Goal: Register for event/course

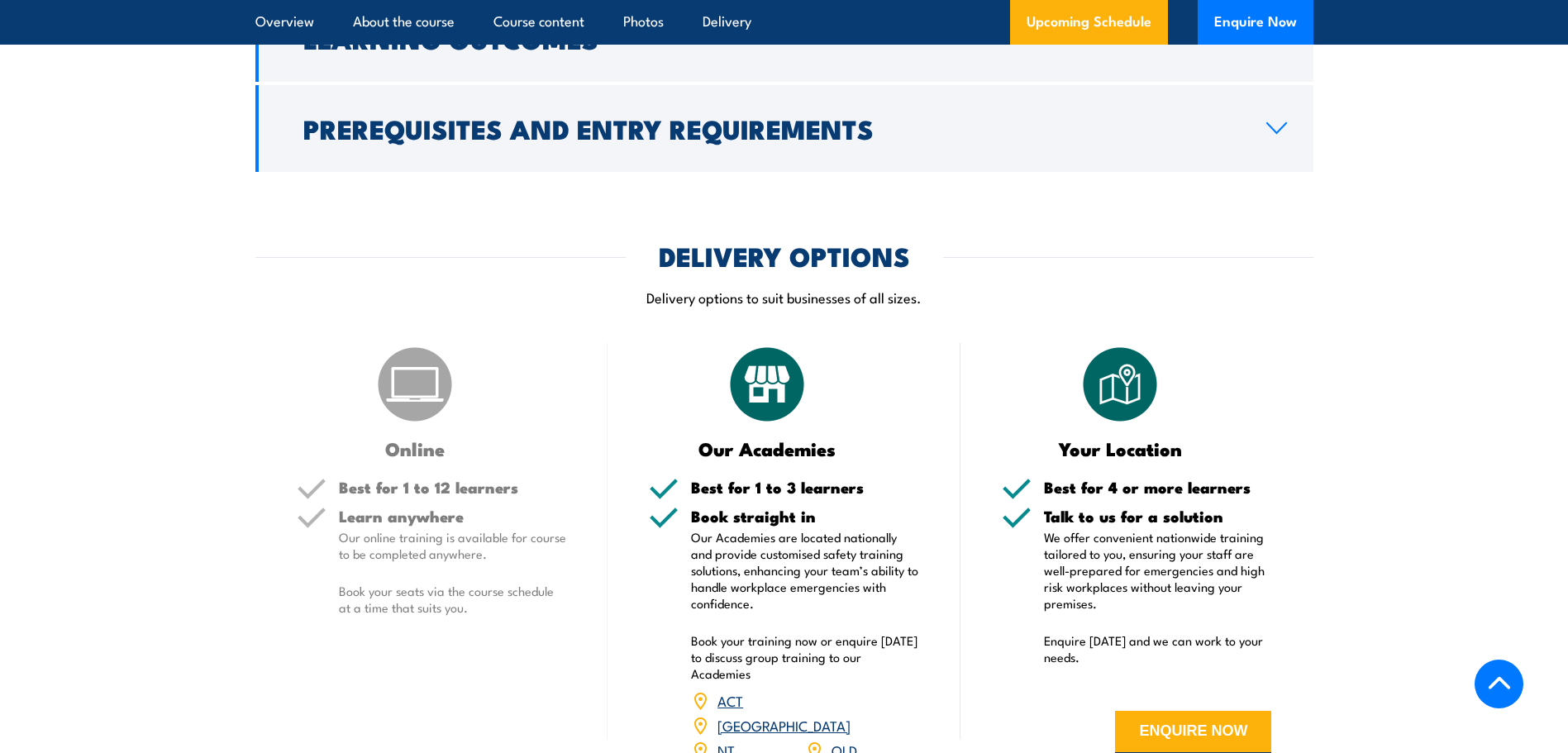
scroll to position [1984, 0]
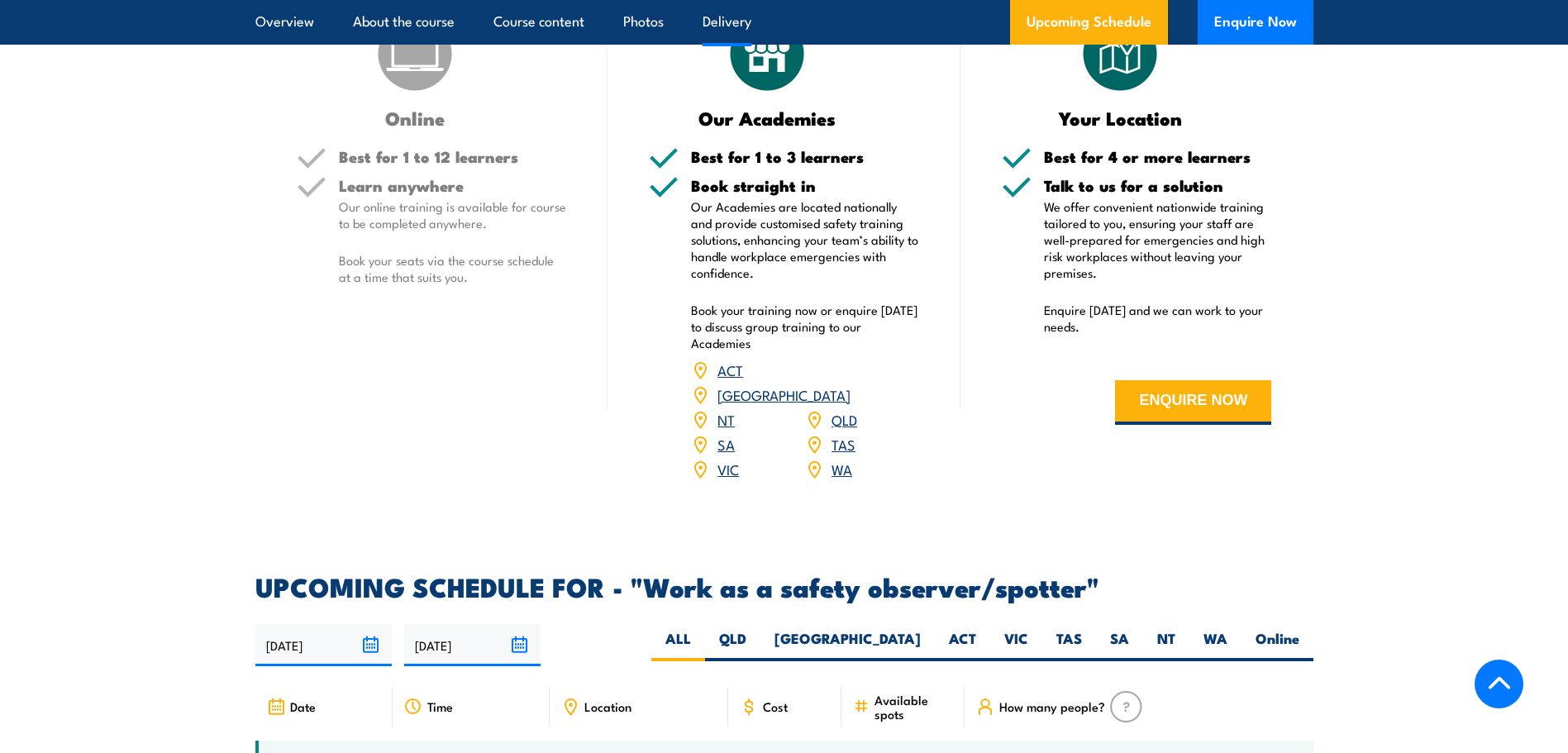
click at [842, 409] on link "QLD" at bounding box center [844, 419] width 26 height 20
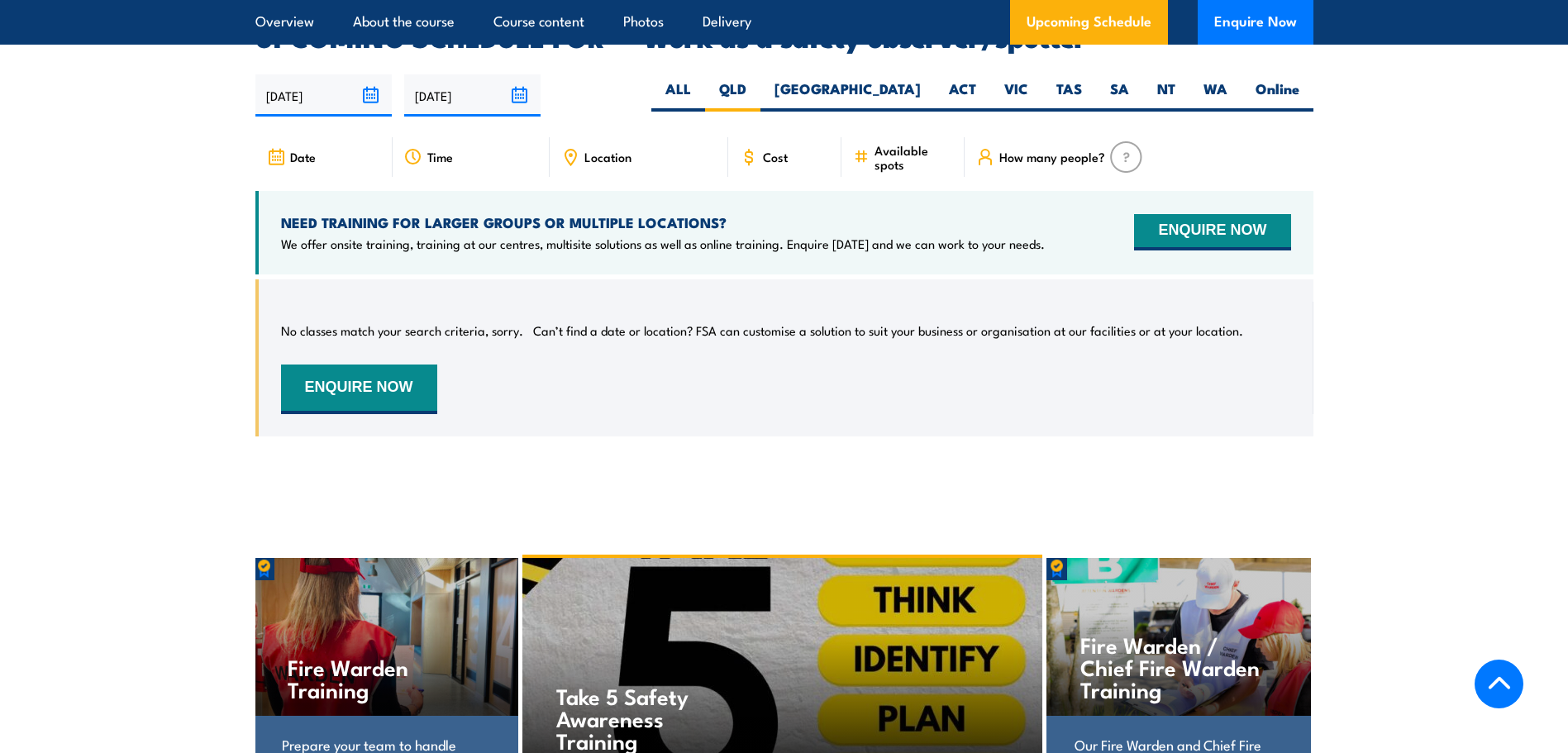
scroll to position [2533, 0]
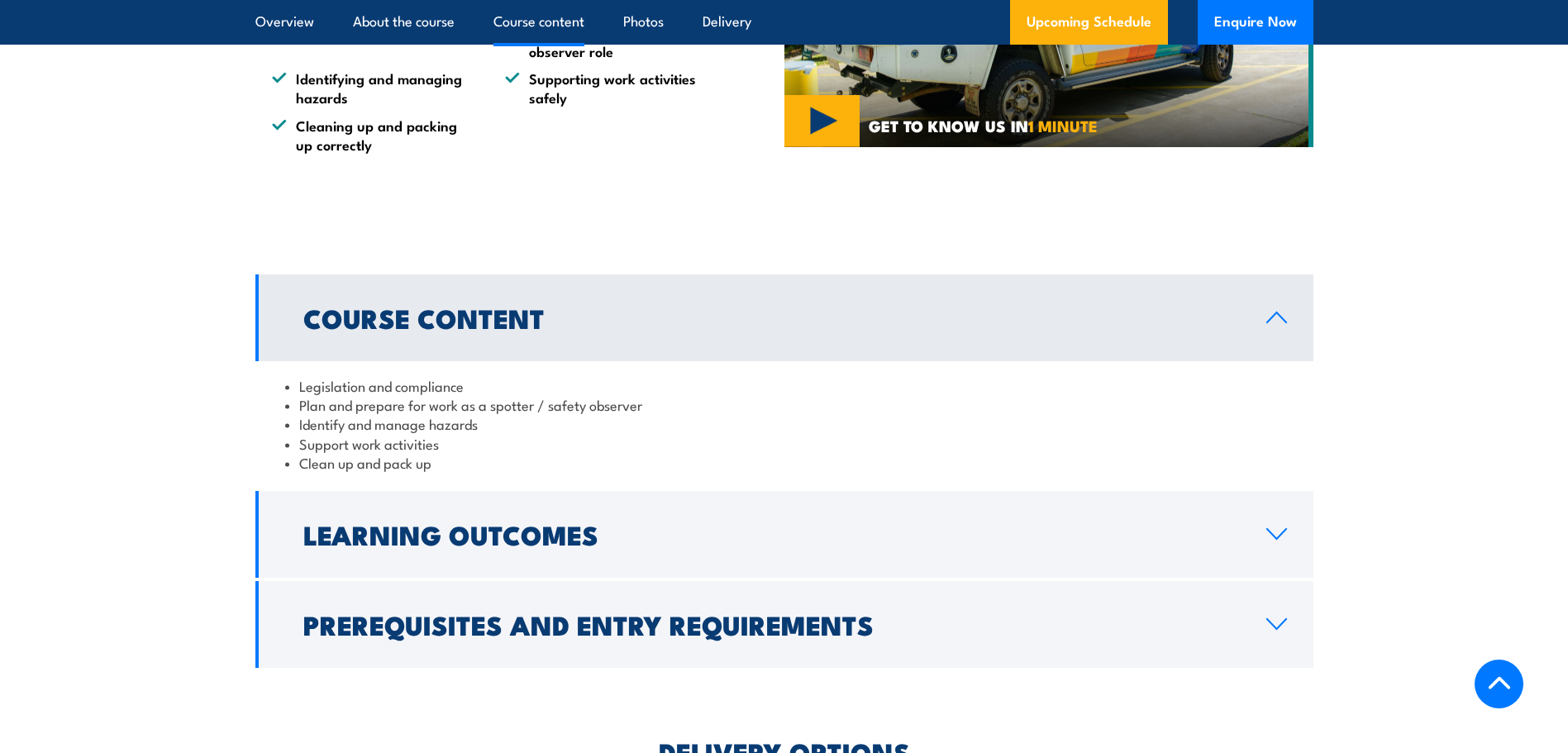
scroll to position [1570, 0]
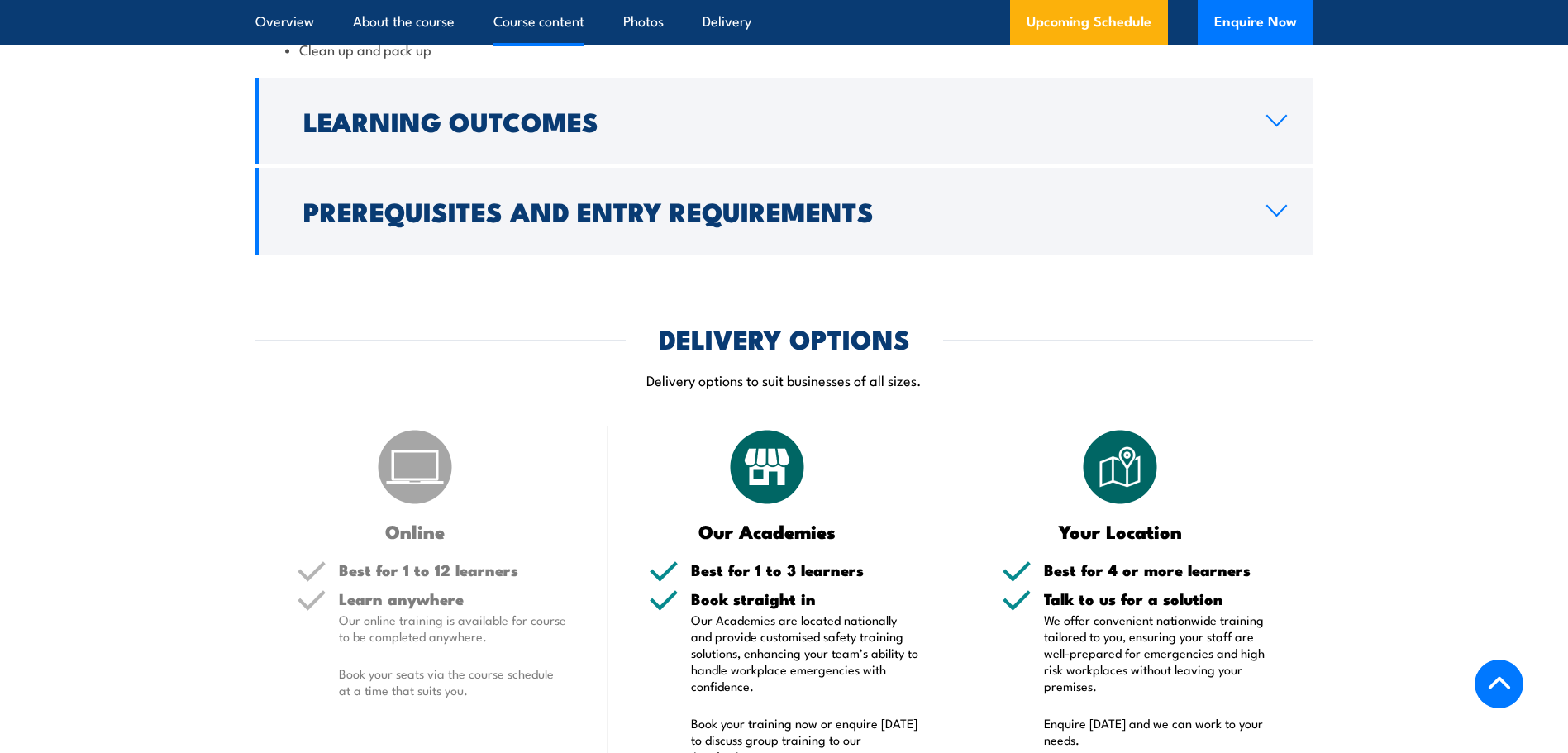
click at [414, 478] on img at bounding box center [414, 467] width 82 height 82
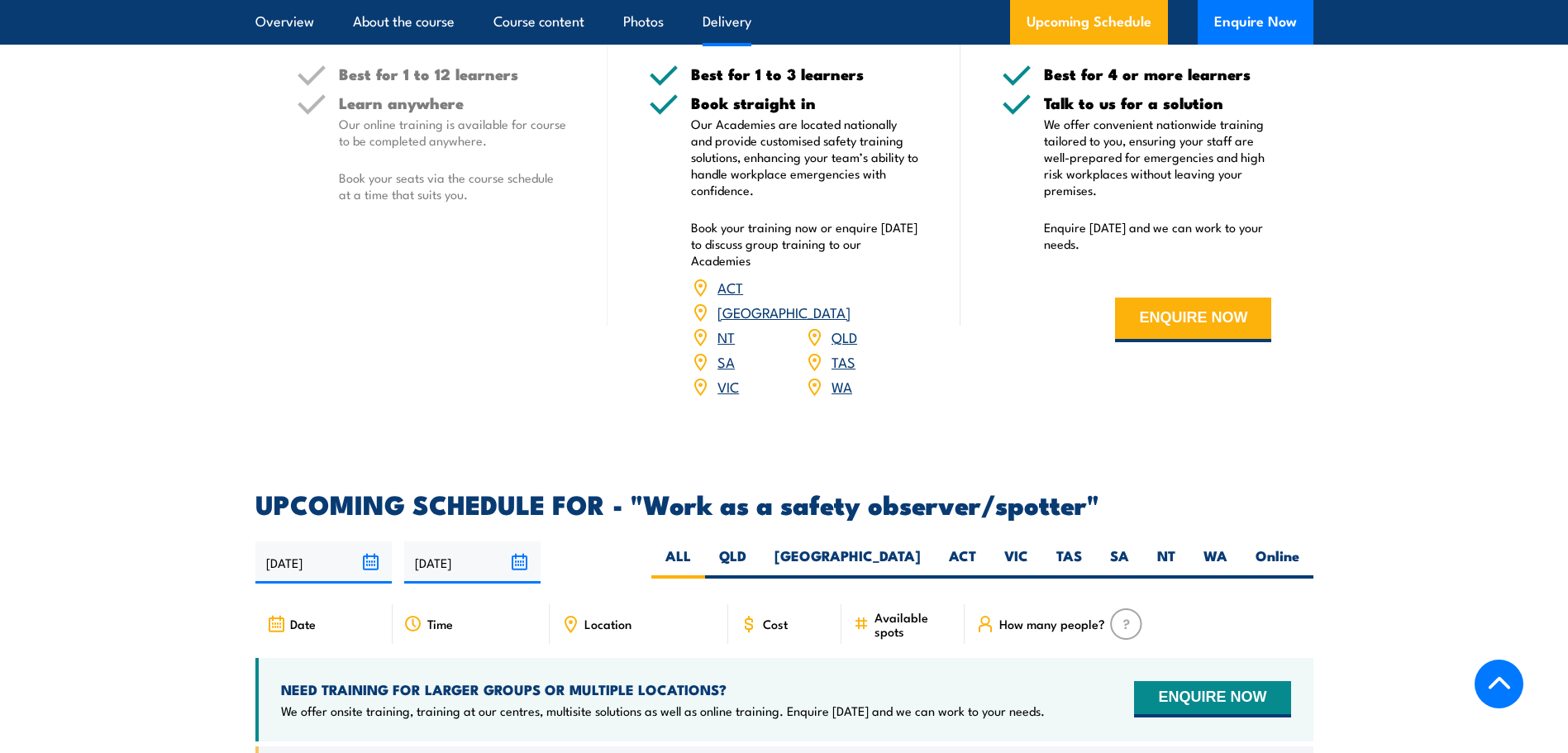
click at [848, 327] on link "QLD" at bounding box center [844, 337] width 26 height 20
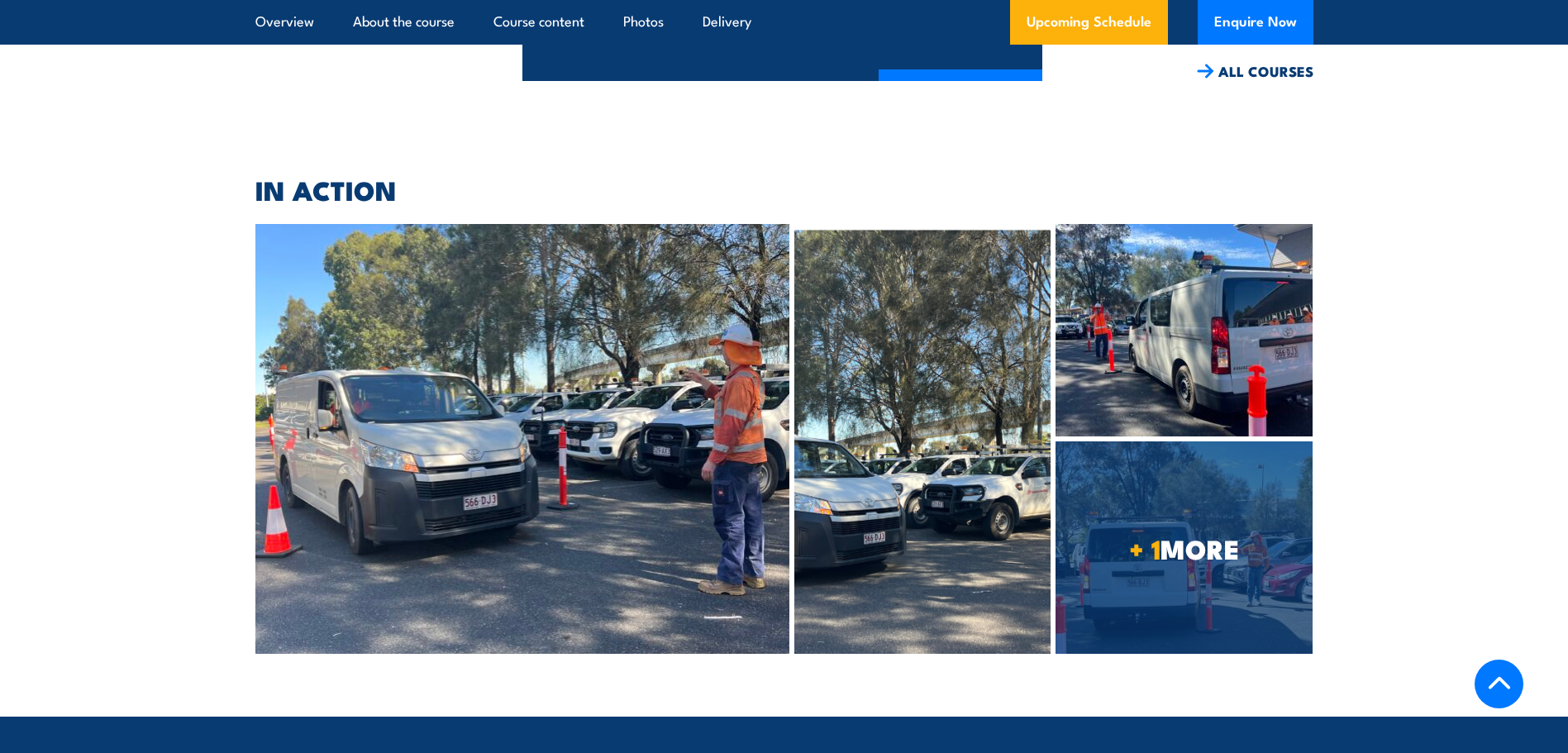
scroll to position [3992, 0]
